Goal: Task Accomplishment & Management: Manage account settings

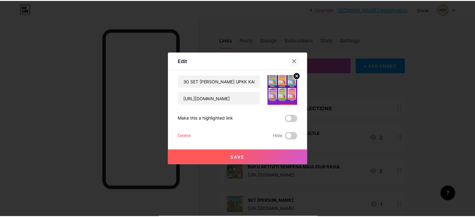
scroll to position [562, 0]
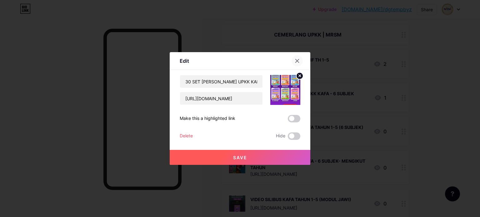
click at [297, 61] on icon at bounding box center [296, 60] width 3 height 3
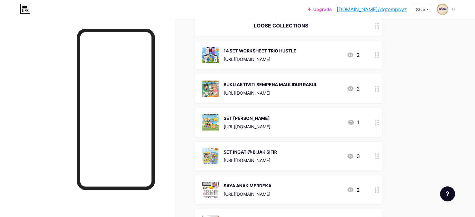
scroll to position [0, 0]
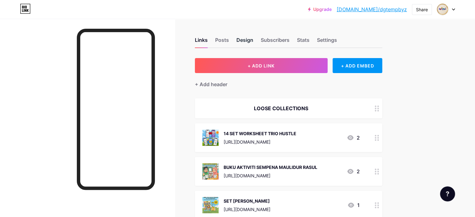
click at [253, 41] on div "Design" at bounding box center [244, 41] width 17 height 11
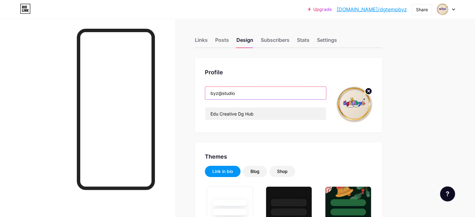
click at [262, 94] on input "byz@studio" at bounding box center [265, 93] width 121 height 12
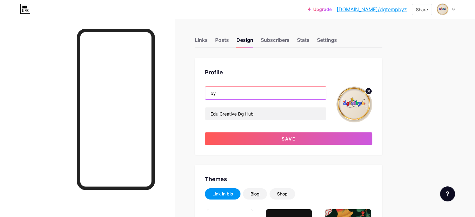
type input "b"
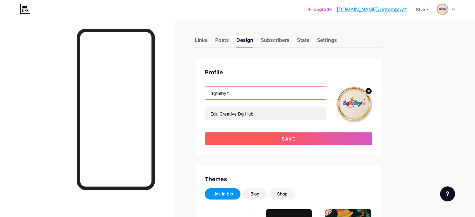
type input "dgtalbyz"
click at [296, 138] on span "Save" at bounding box center [289, 138] width 14 height 5
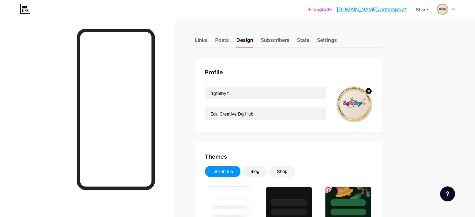
click at [393, 9] on link "[DOMAIN_NAME]/dgtempbyz" at bounding box center [372, 9] width 70 height 7
click at [452, 10] on icon at bounding box center [453, 9] width 3 height 2
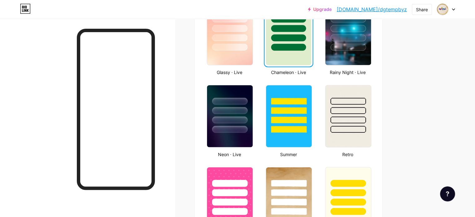
scroll to position [281, 0]
